Goal: Transaction & Acquisition: Book appointment/travel/reservation

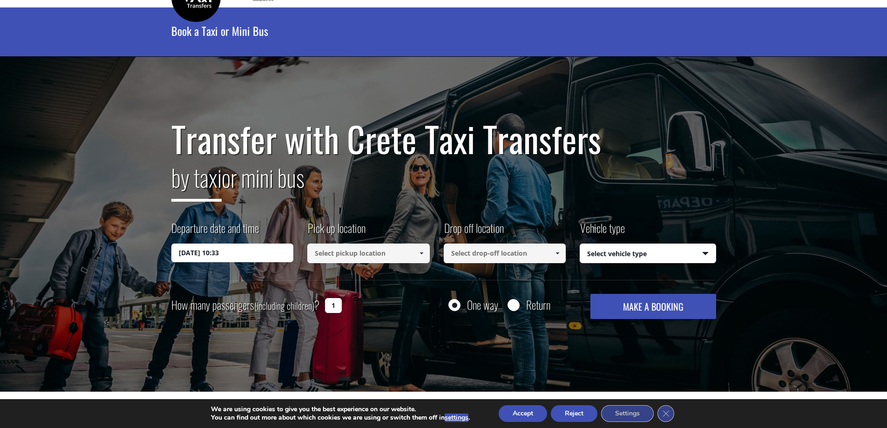
scroll to position [31, 0]
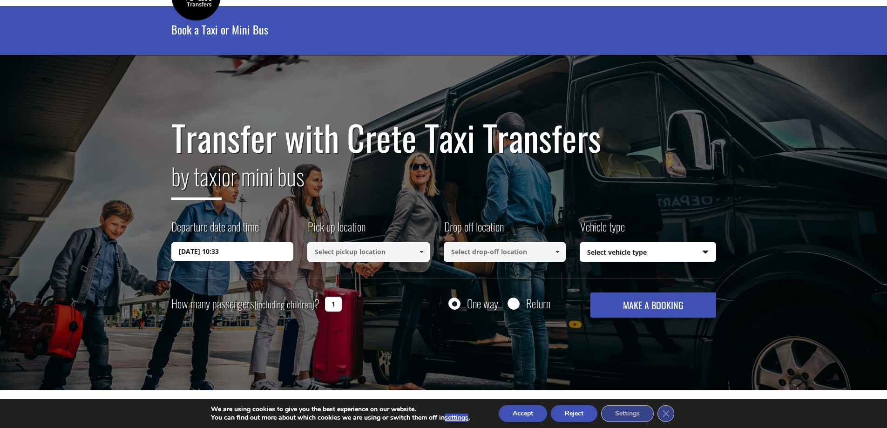
click at [248, 245] on input "[DATE] 10:33" at bounding box center [232, 251] width 122 height 19
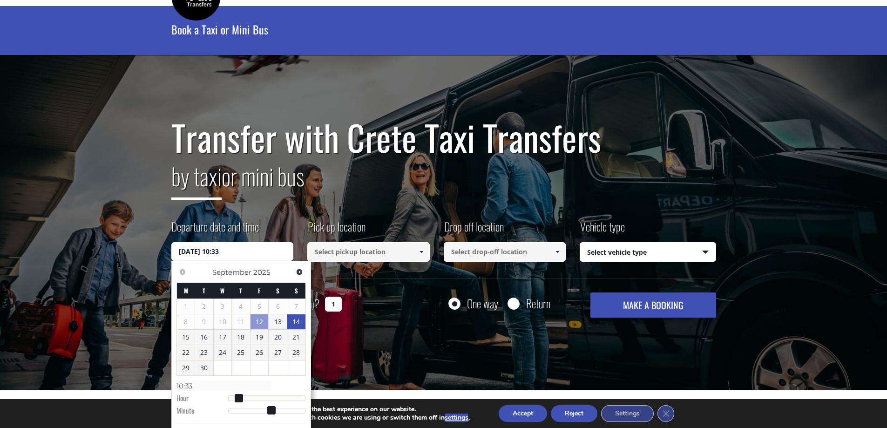
click at [293, 318] on link "14" at bounding box center [296, 321] width 18 height 15
type input "[DATE] 00:00"
click at [216, 251] on input "[DATE] 00:00" at bounding box center [232, 251] width 122 height 19
click at [219, 250] on input "[DATE] 00:00" at bounding box center [232, 251] width 122 height 19
click at [214, 249] on input "[DATE] 00:00" at bounding box center [232, 251] width 122 height 19
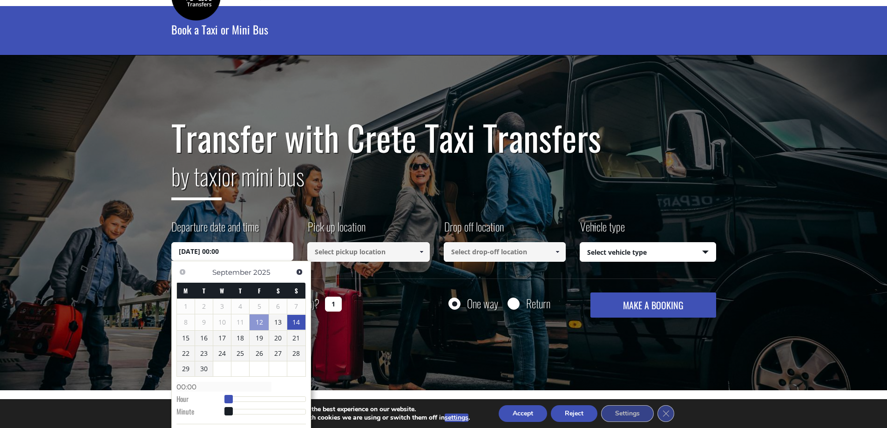
click at [231, 398] on span at bounding box center [228, 399] width 8 height 8
click at [291, 324] on link "14" at bounding box center [296, 322] width 18 height 15
click at [336, 255] on input at bounding box center [368, 252] width 122 height 20
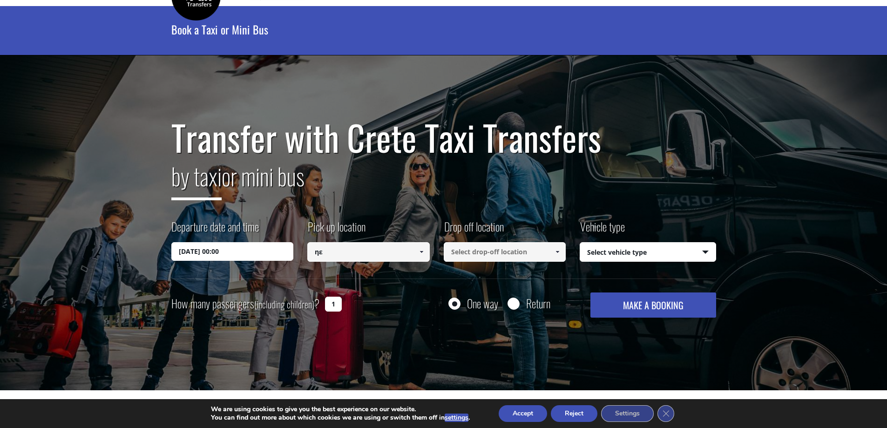
type input "η"
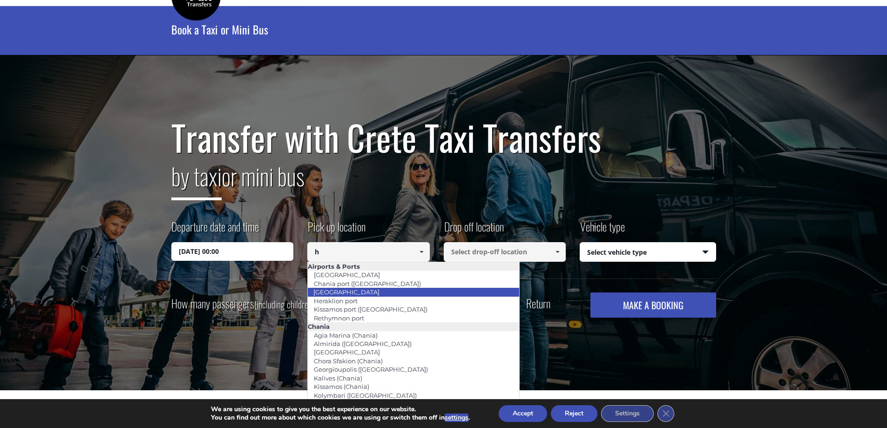
click at [361, 295] on link "[GEOGRAPHIC_DATA]" at bounding box center [346, 291] width 78 height 13
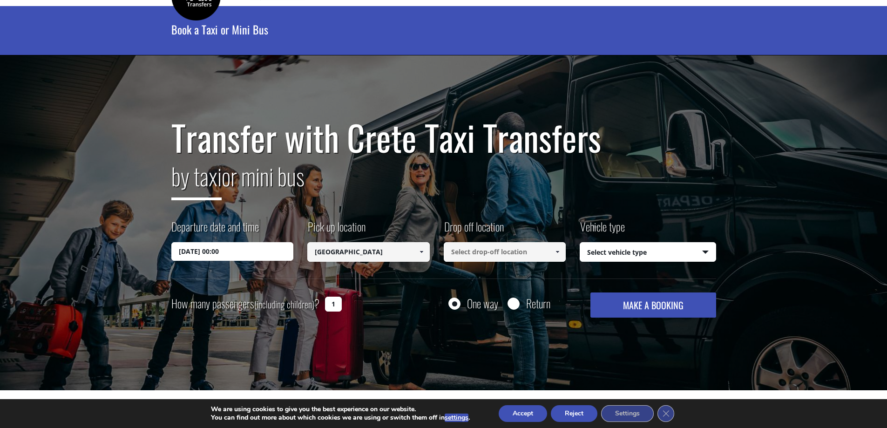
type input "[GEOGRAPHIC_DATA]"
click at [505, 248] on input at bounding box center [505, 252] width 122 height 20
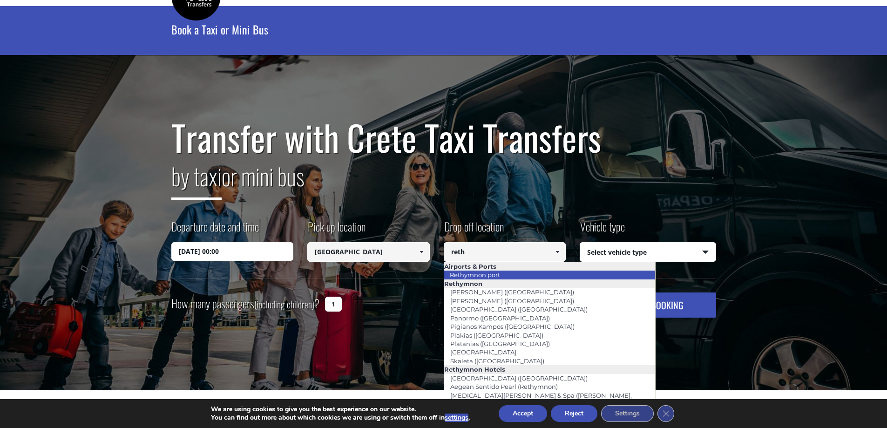
click at [507, 275] on li "Rethymnon port" at bounding box center [549, 274] width 211 height 8
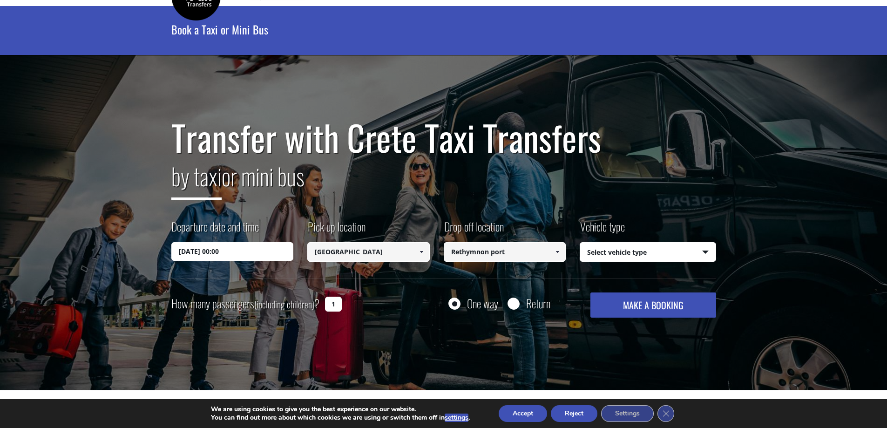
type input "Rethymnon port"
click at [634, 293] on button "MAKE A BOOKING" at bounding box center [652, 304] width 125 height 25
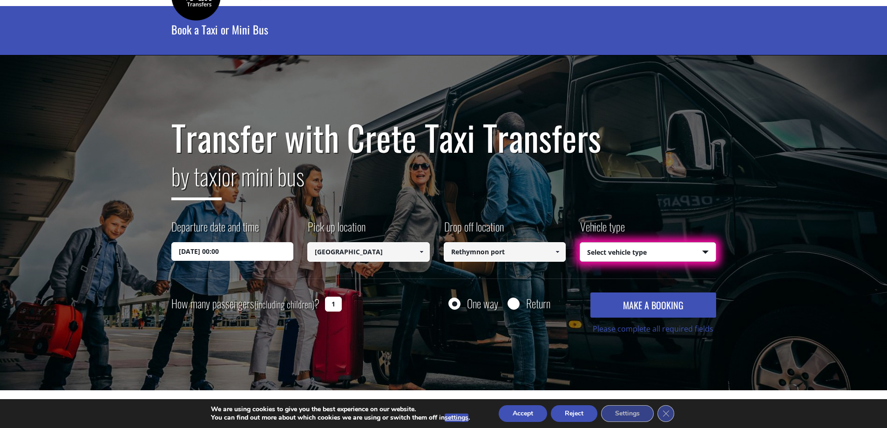
click at [635, 253] on select "Select vehicle type Taxi (4 passengers) Mercedes E Class Mini Van (7 passengers…" at bounding box center [647, 253] width 135 height 20
click at [580, 243] on select "Select vehicle type Taxi (4 passengers) Mercedes E Class Mini Van (7 passengers…" at bounding box center [647, 253] width 135 height 20
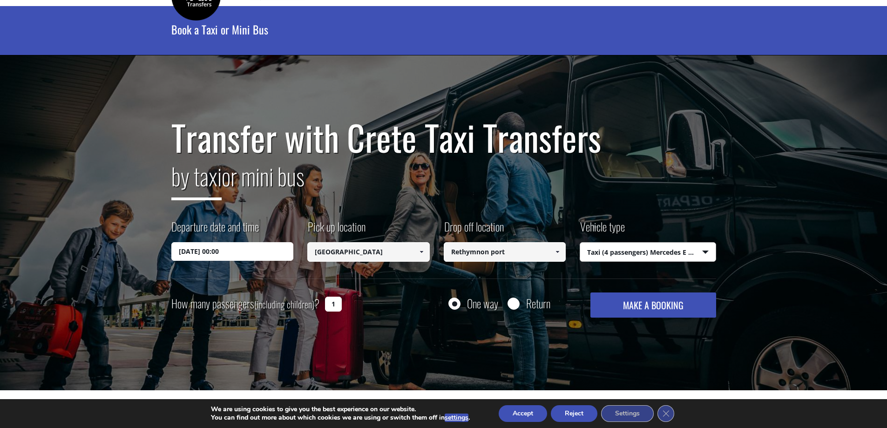
click at [644, 254] on select "Select vehicle type Taxi (4 passengers) Mercedes E Class Mini Van (7 passengers…" at bounding box center [647, 253] width 135 height 20
select select "4604"
click at [580, 243] on select "Select vehicle type Taxi (4 passengers) Mercedes E Class Mini Van (7 passengers…" at bounding box center [647, 253] width 135 height 20
click at [676, 307] on button "MAKE A BOOKING" at bounding box center [652, 304] width 125 height 25
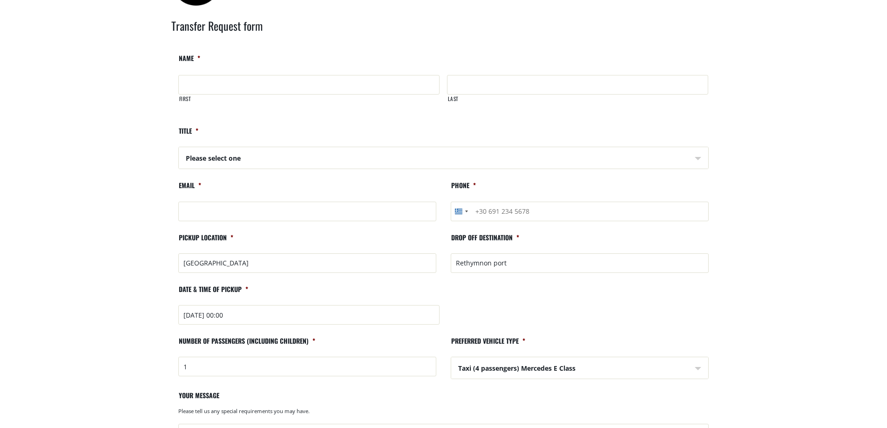
scroll to position [47, 0]
